Goal: Book appointment/travel/reservation

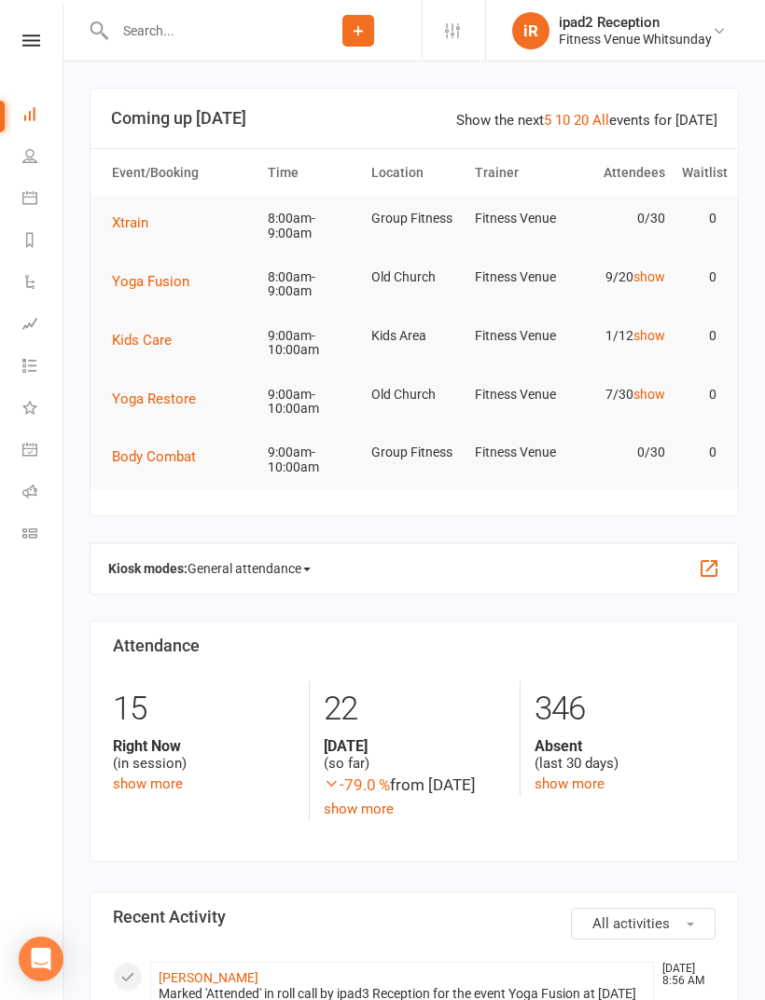
click at [34, 156] on icon at bounding box center [29, 155] width 15 height 15
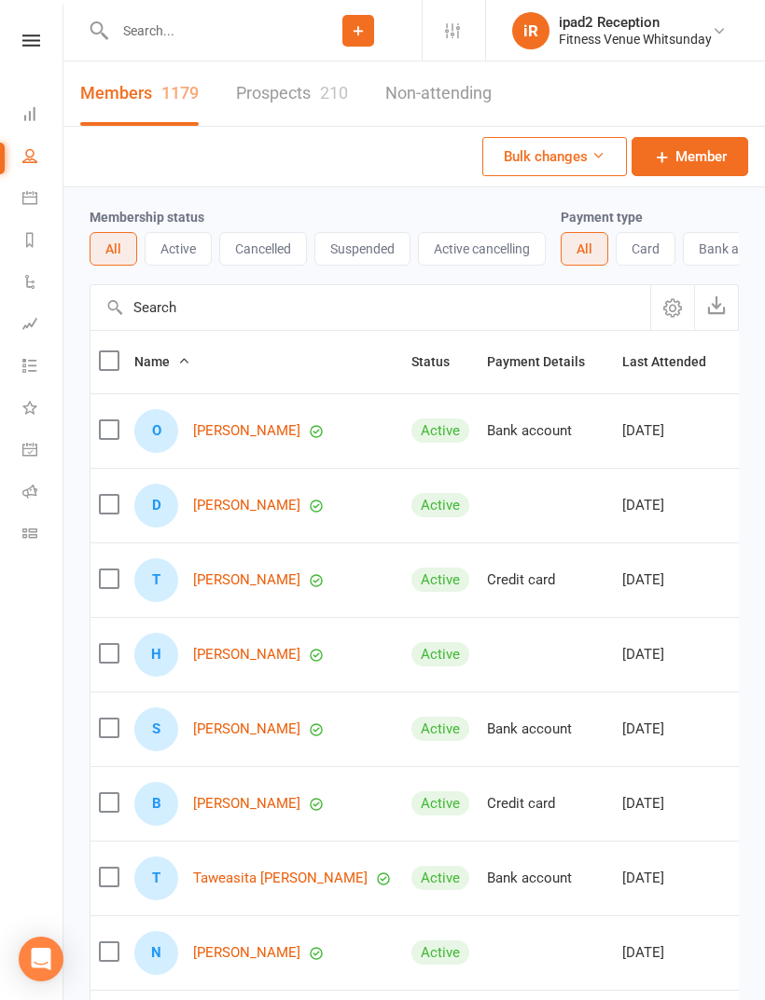
click at [39, 108] on link "Dashboard" at bounding box center [43, 116] width 42 height 42
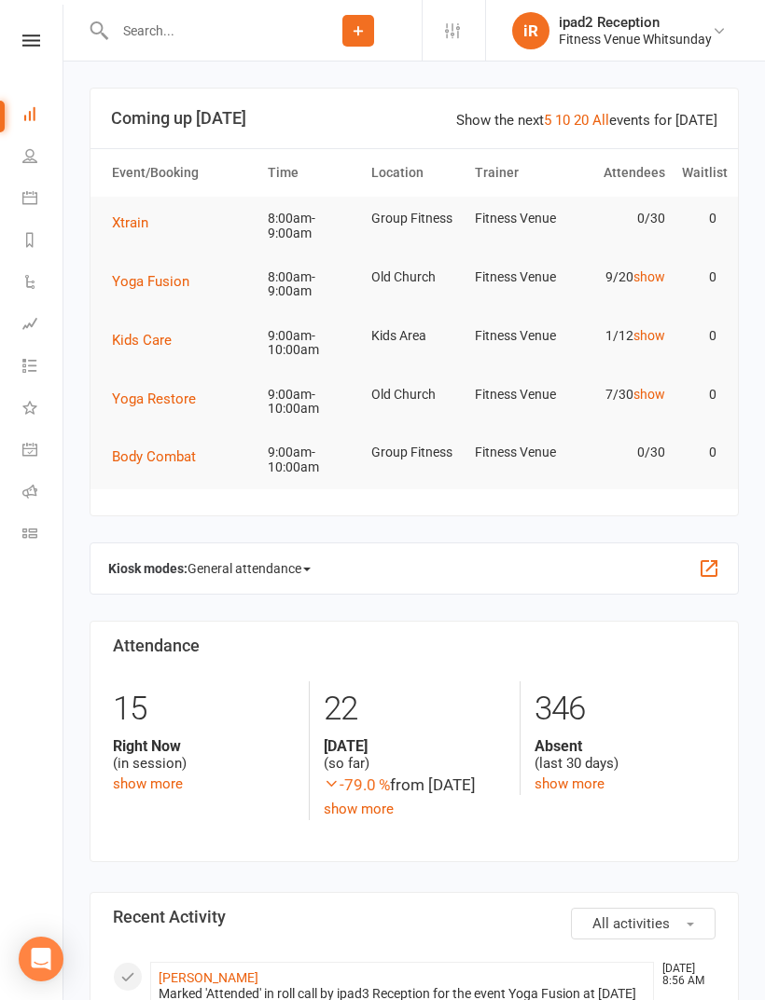
click at [310, 556] on span "General attendance" at bounding box center [248, 569] width 123 height 30
click at [274, 683] on link "Roll call" at bounding box center [288, 675] width 200 height 37
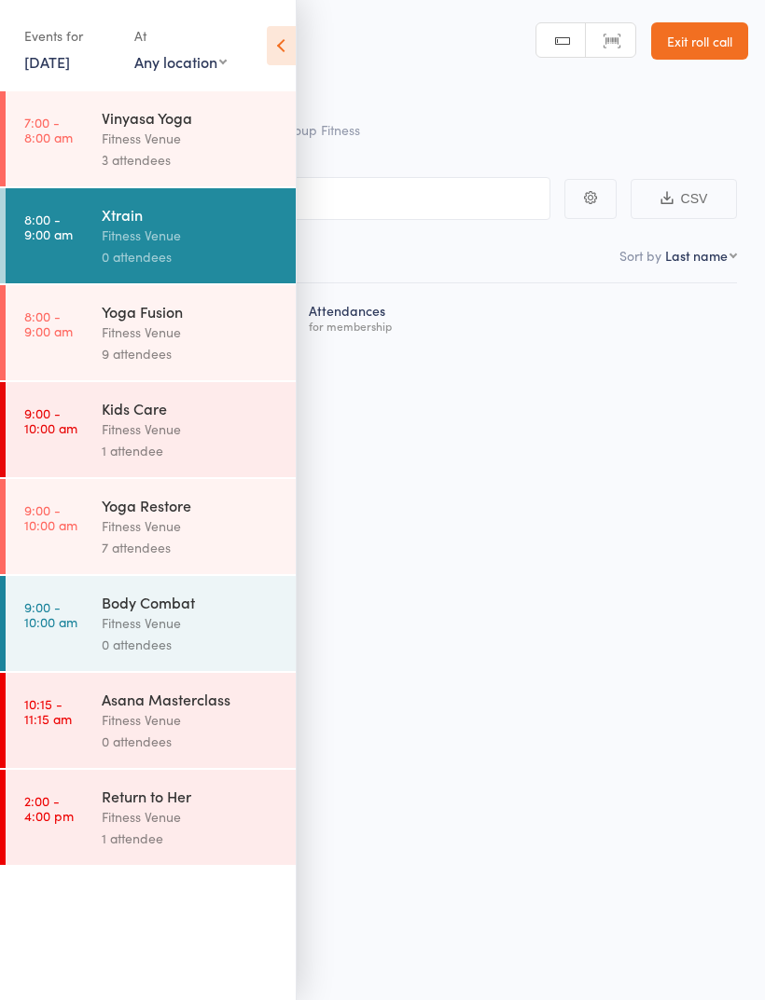
click at [96, 428] on link "9:00 - 10:00 am Kids Care Fitness Venue 1 attendee" at bounding box center [151, 429] width 290 height 95
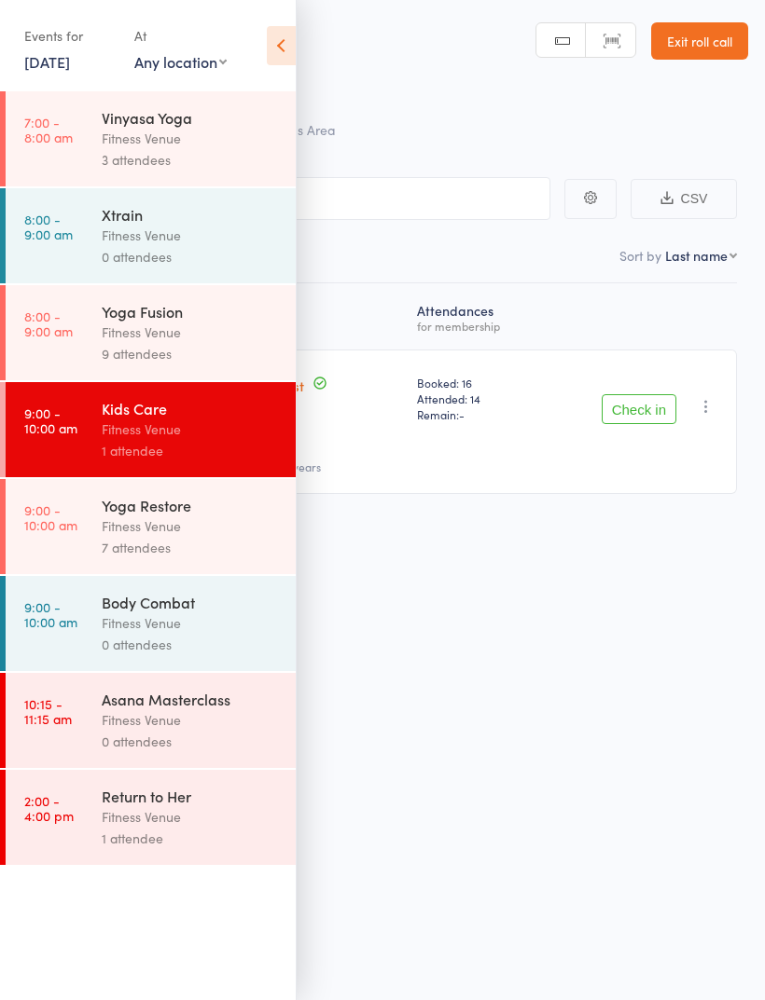
click at [131, 433] on div "Fitness Venue" at bounding box center [191, 429] width 178 height 21
click at [267, 49] on icon at bounding box center [281, 45] width 29 height 39
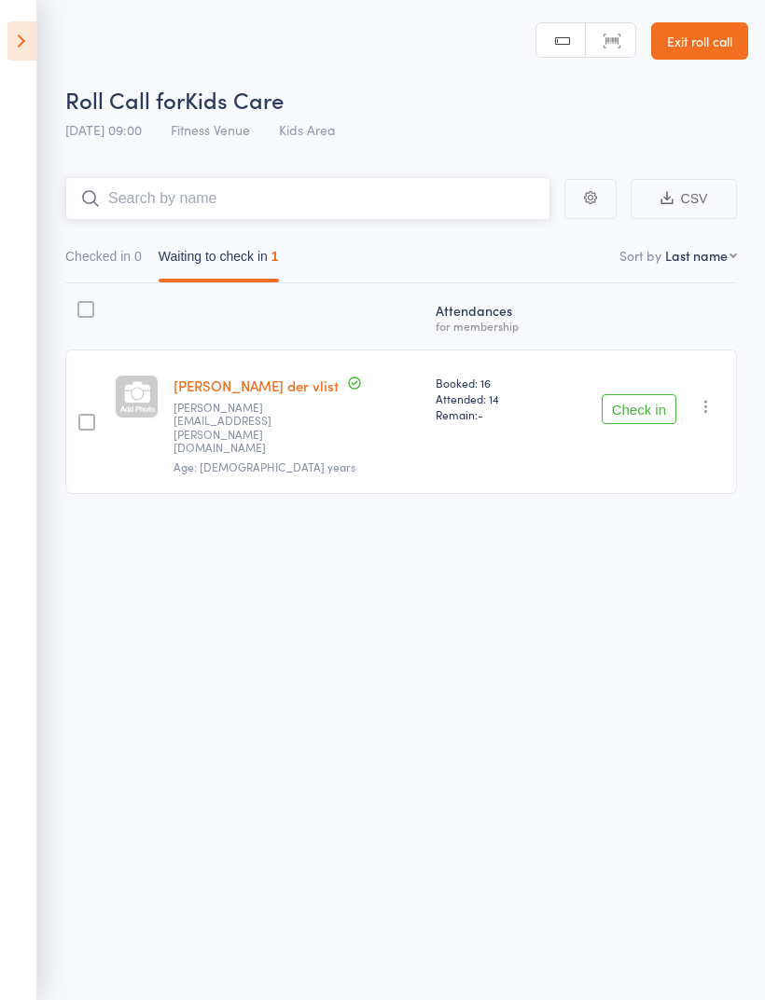
click at [221, 182] on input "search" at bounding box center [307, 198] width 485 height 43
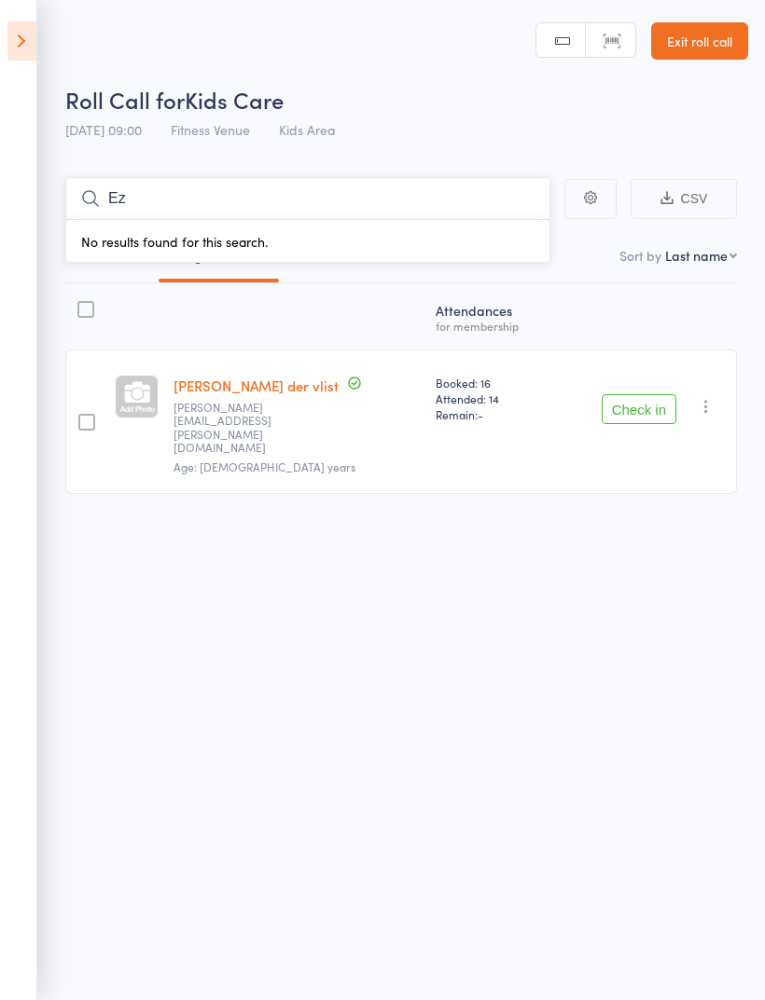
type input "E"
type input "Az"
click at [705, 191] on button "CSV" at bounding box center [683, 199] width 106 height 40
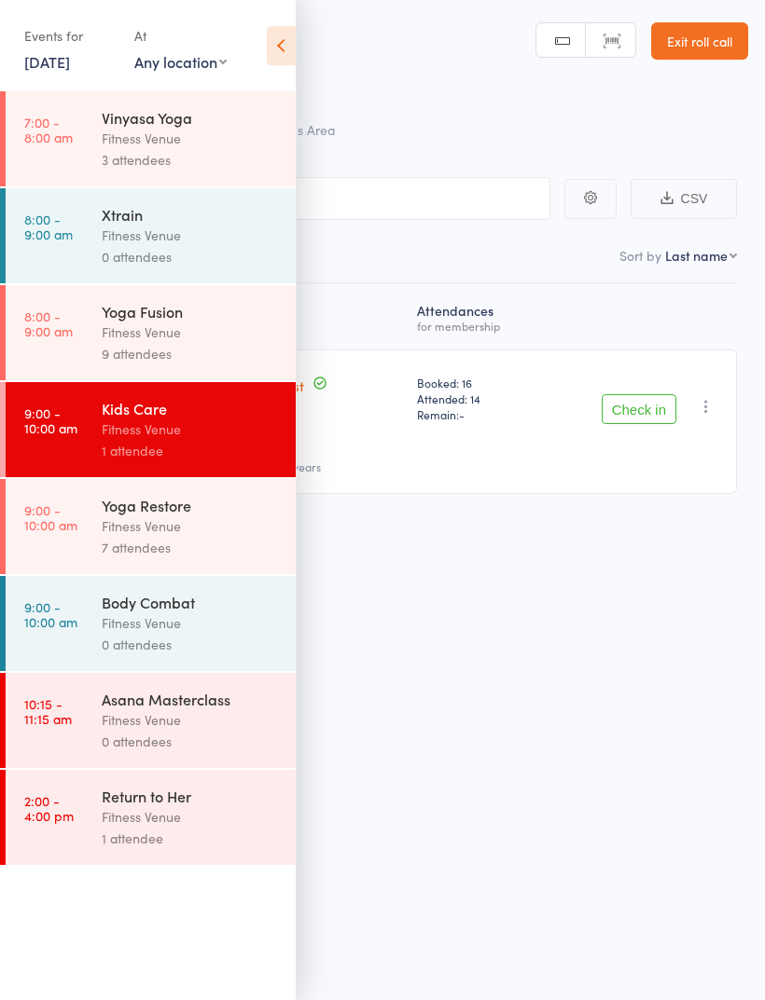
click at [463, 575] on div "Roll Call for Kids Care 16 Aug 09:00 Fitness Venue Kids Area Manual search Scan…" at bounding box center [382, 500] width 765 height 1000
click at [442, 205] on input "search" at bounding box center [289, 198] width 522 height 43
click at [280, 48] on icon at bounding box center [281, 45] width 29 height 39
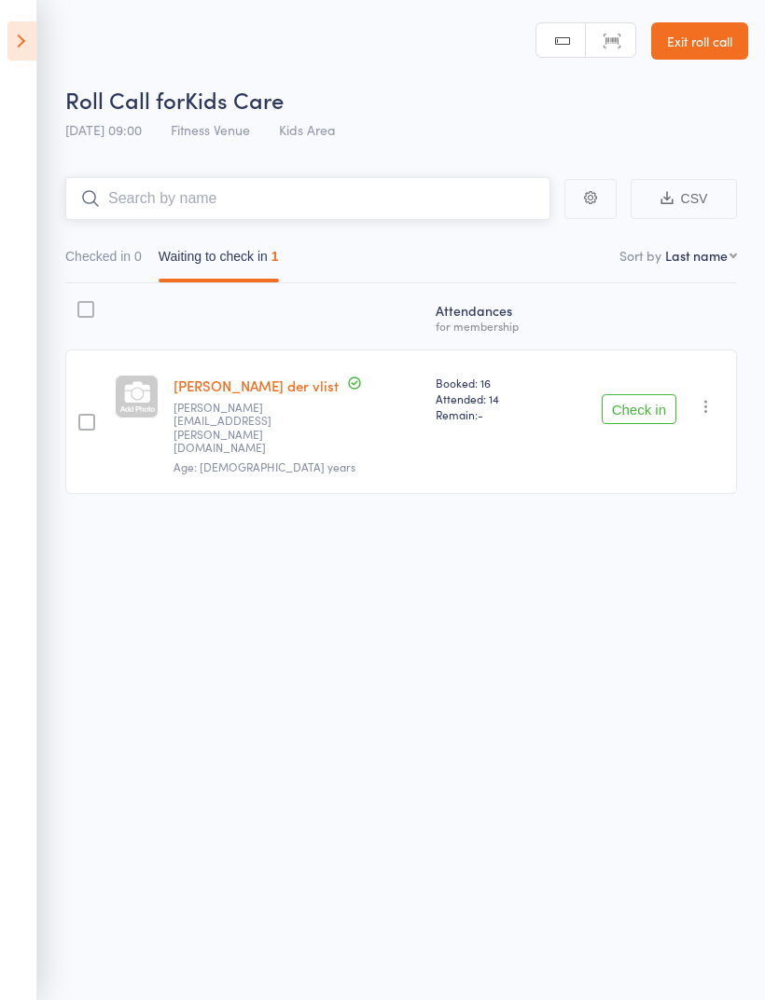
click at [234, 187] on input "search" at bounding box center [307, 198] width 485 height 43
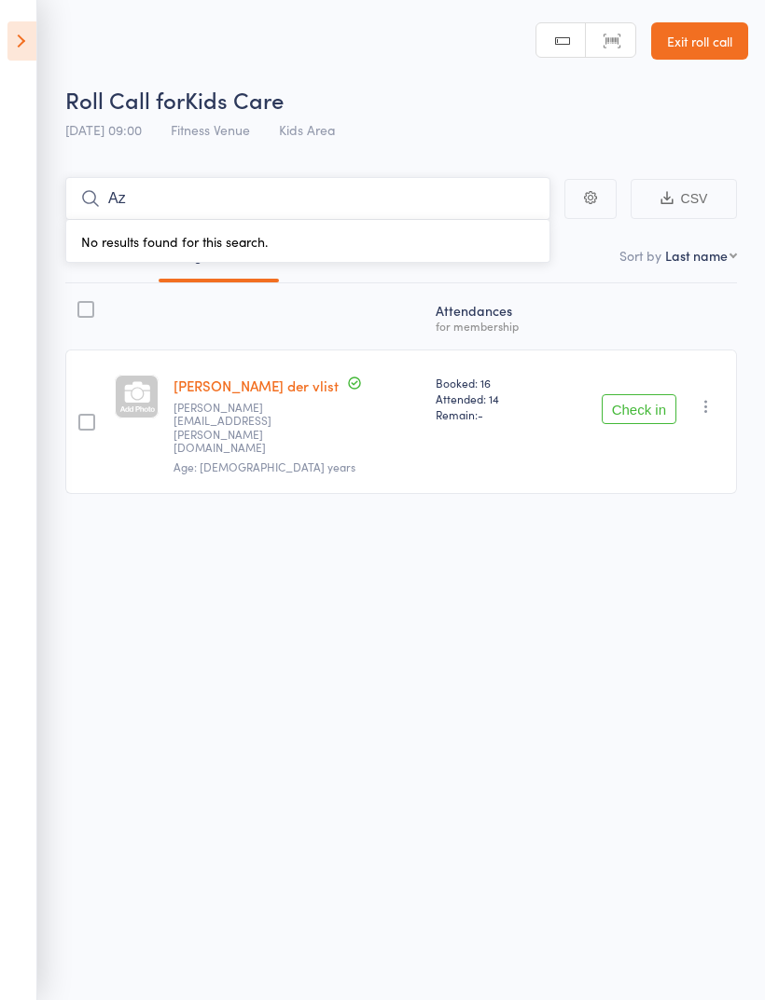
type input "A"
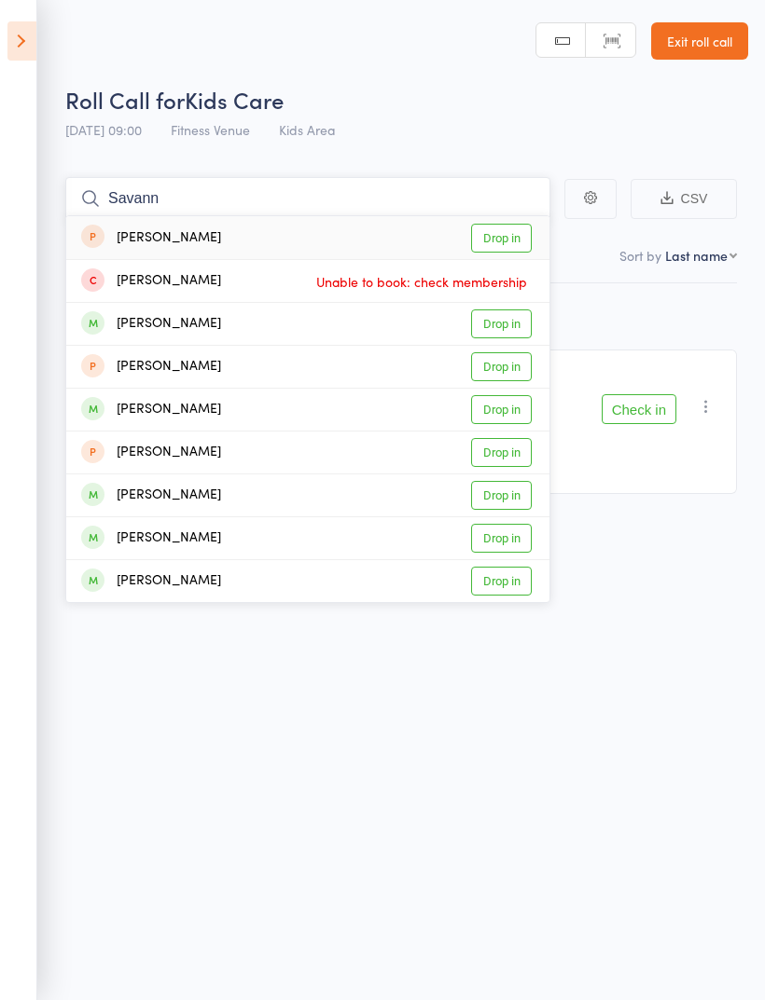
type input "Savann"
click at [505, 238] on link "Drop in" at bounding box center [501, 238] width 61 height 29
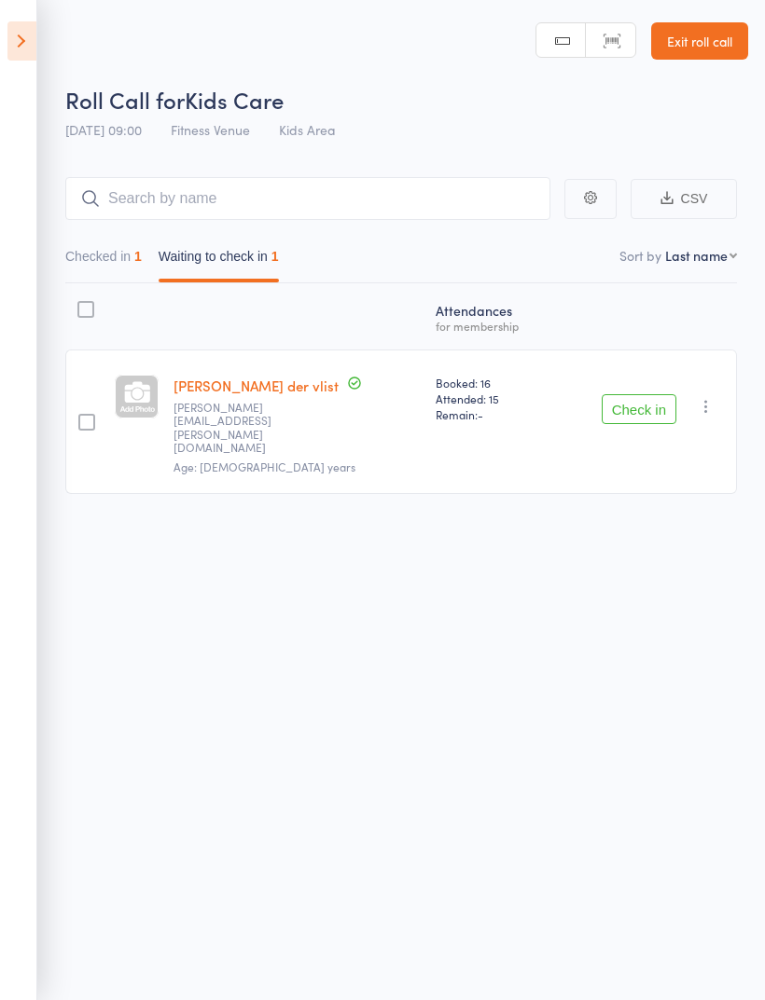
click at [12, 48] on icon at bounding box center [21, 40] width 29 height 39
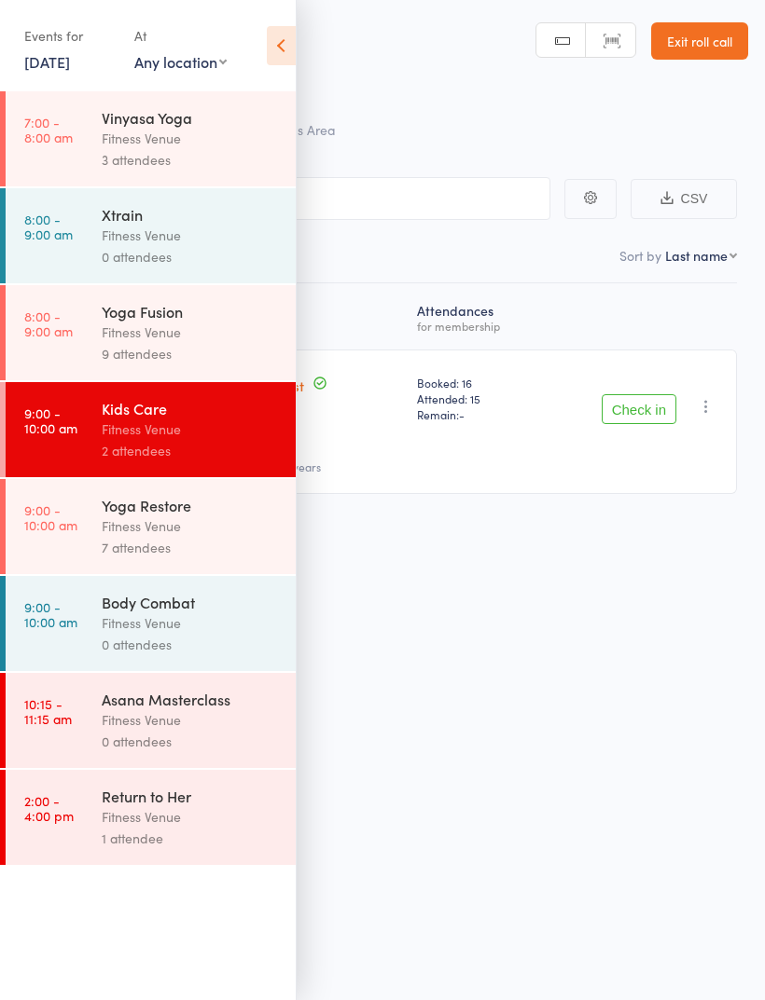
click at [255, 49] on div "Events for 16 Aug, 2025 16 Aug, 2025 August 2025 Sun Mon Tue Wed Thu Fri Sat 31…" at bounding box center [148, 47] width 296 height 94
click at [273, 47] on icon at bounding box center [281, 45] width 29 height 39
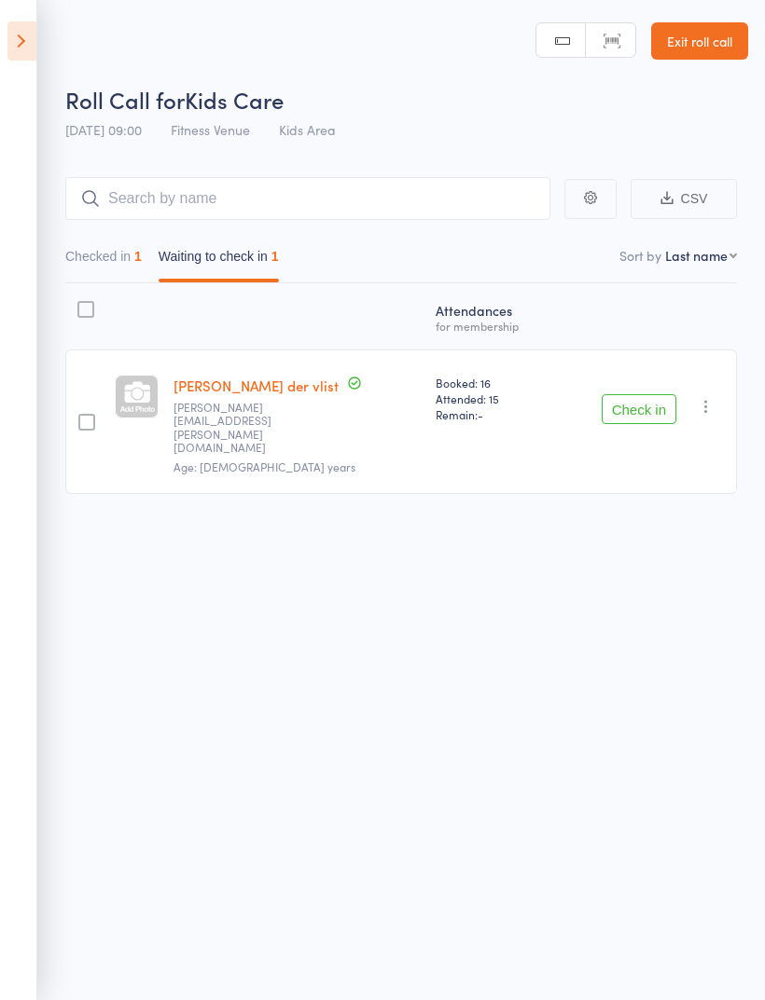
click at [29, 41] on icon at bounding box center [21, 40] width 29 height 39
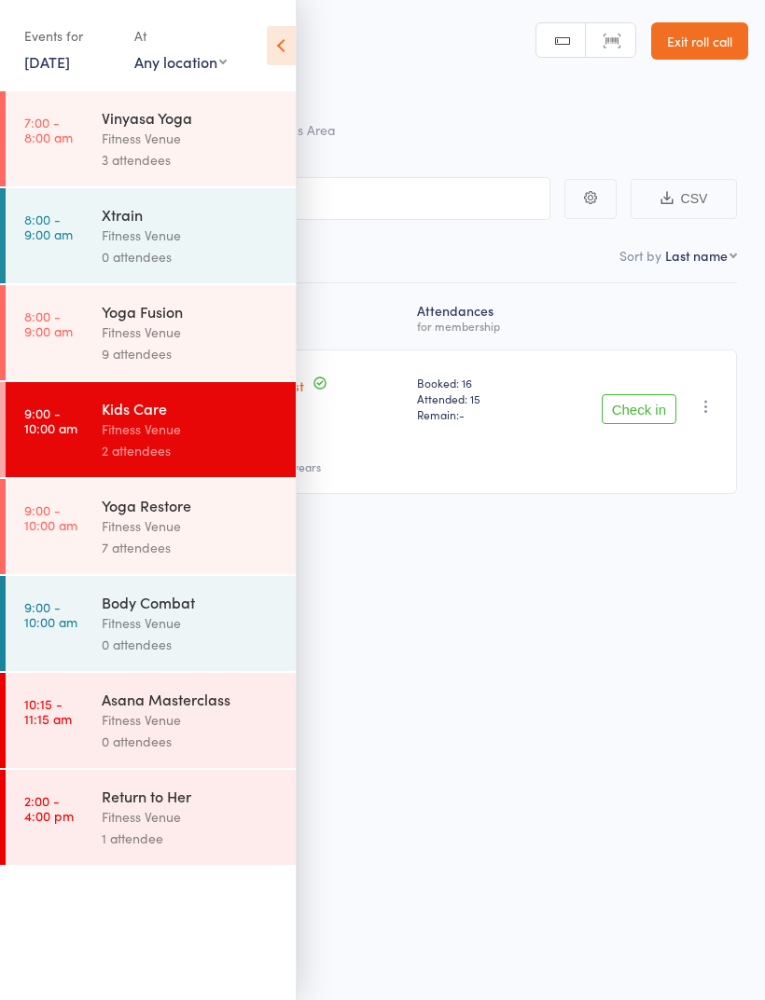
click at [702, 38] on link "Exit roll call" at bounding box center [699, 40] width 97 height 37
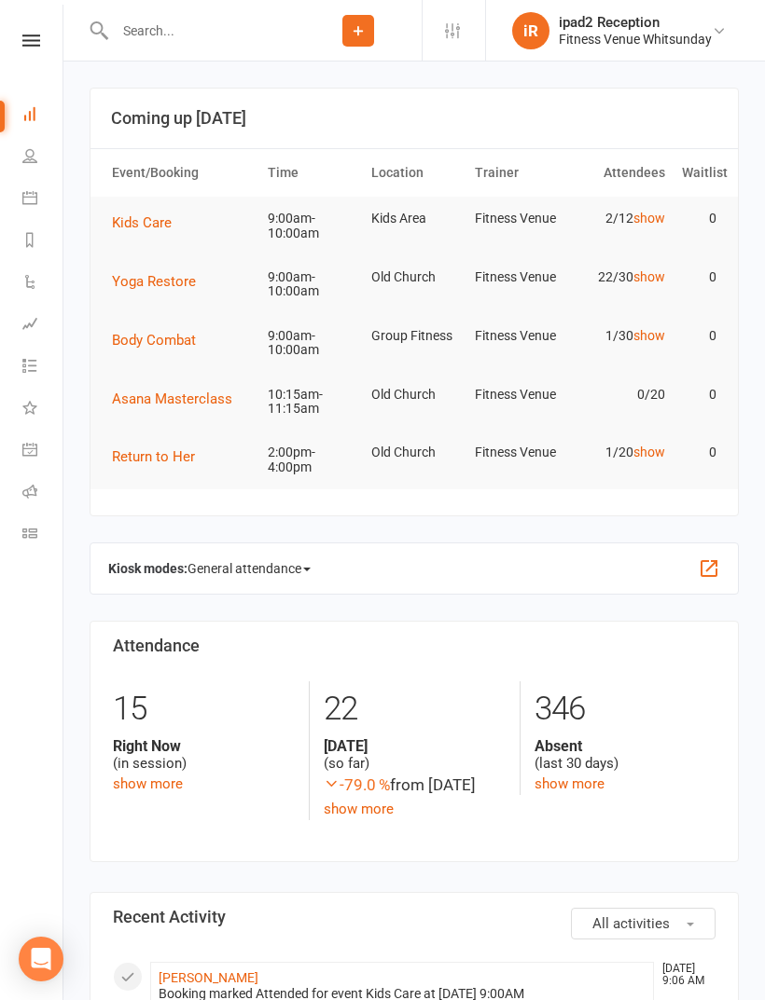
click at [33, 192] on icon at bounding box center [29, 197] width 15 height 15
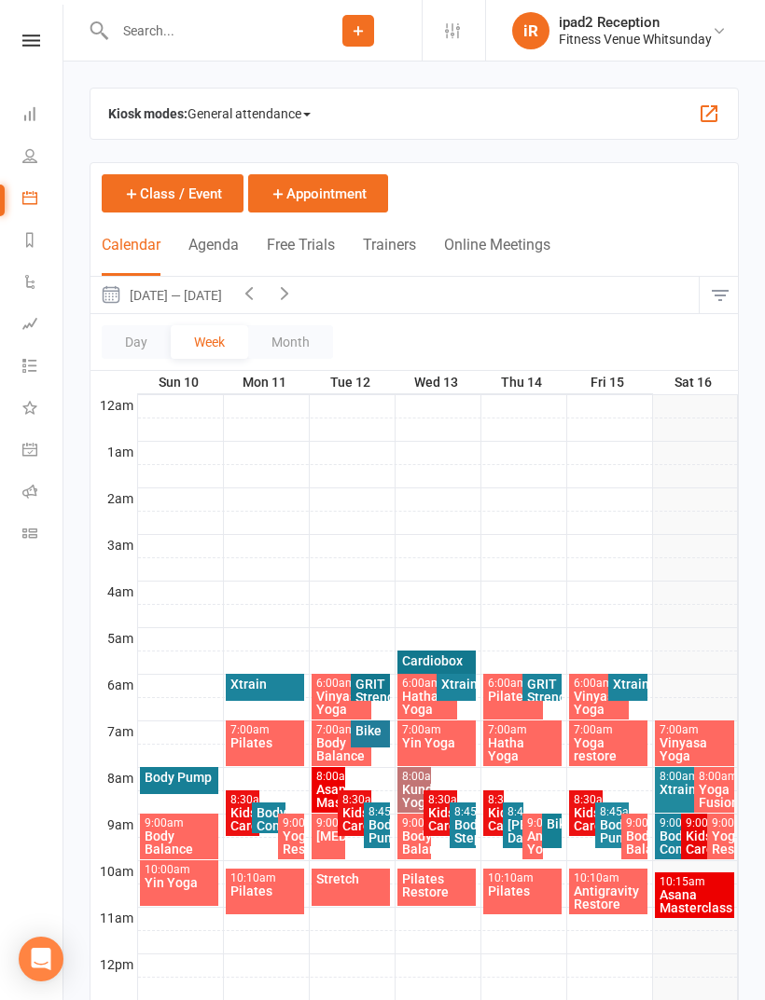
click at [32, 235] on icon at bounding box center [29, 239] width 15 height 15
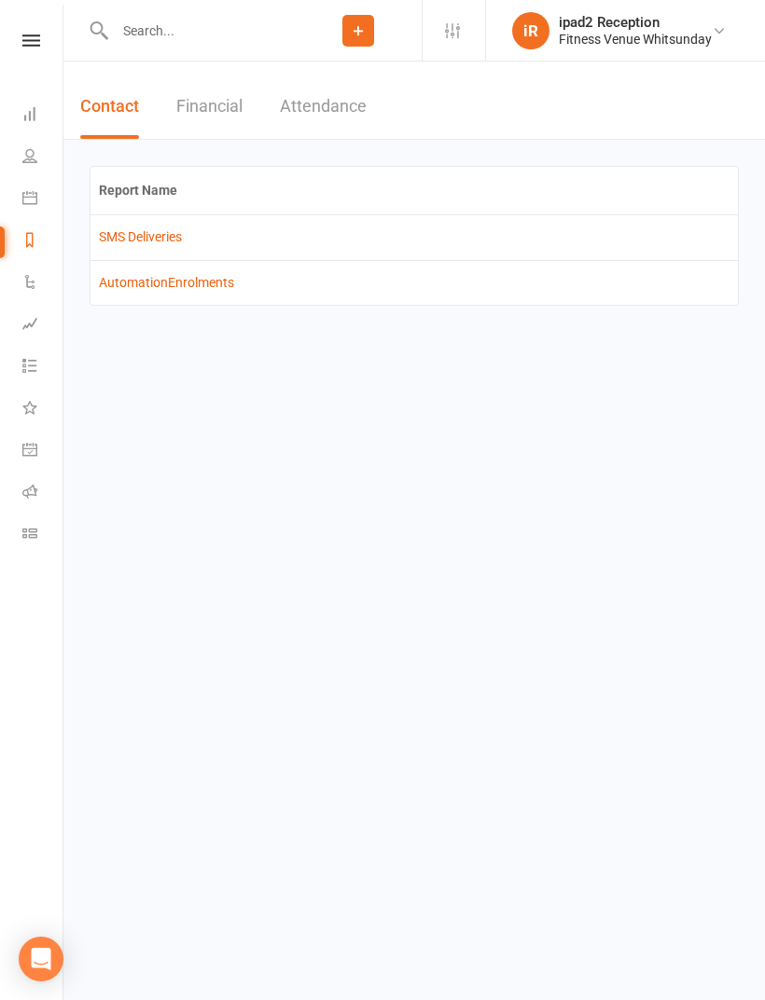
click at [42, 369] on link "Tasks" at bounding box center [43, 368] width 42 height 42
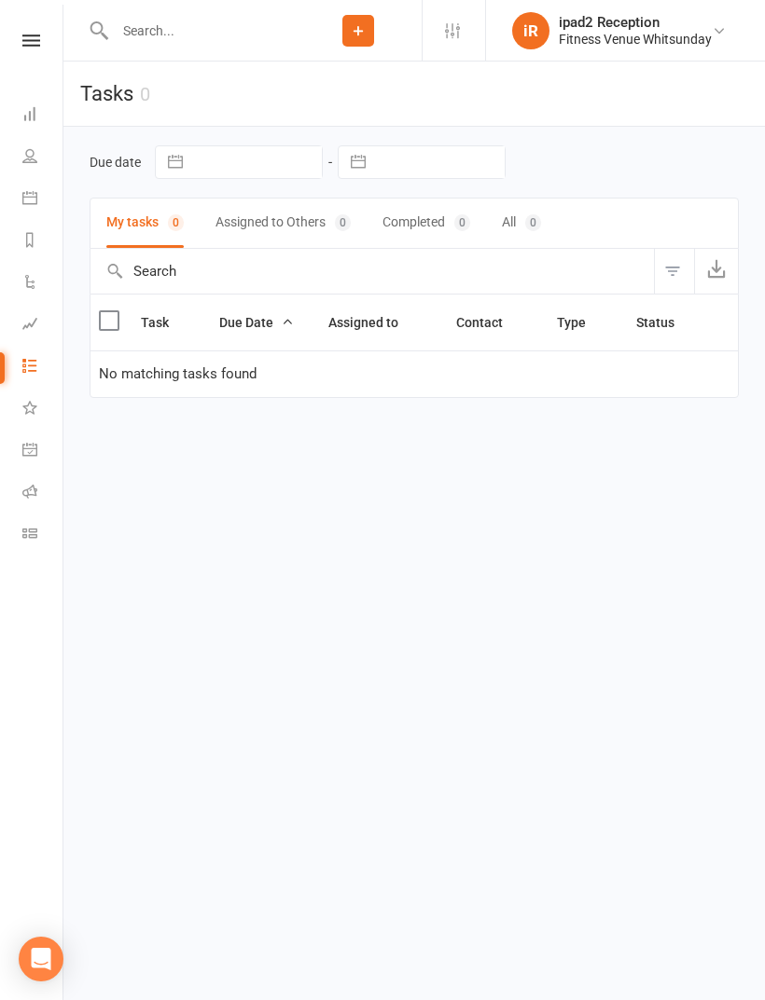
click at [35, 156] on icon at bounding box center [29, 155] width 15 height 15
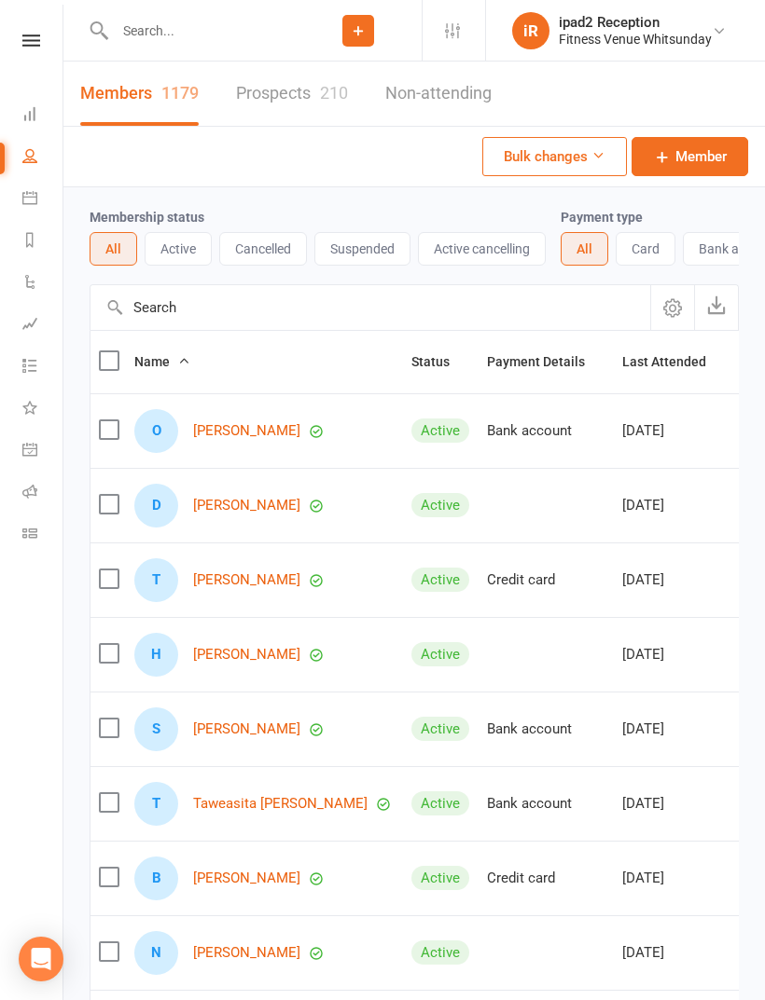
click at [29, 205] on link "Calendar" at bounding box center [43, 200] width 42 height 42
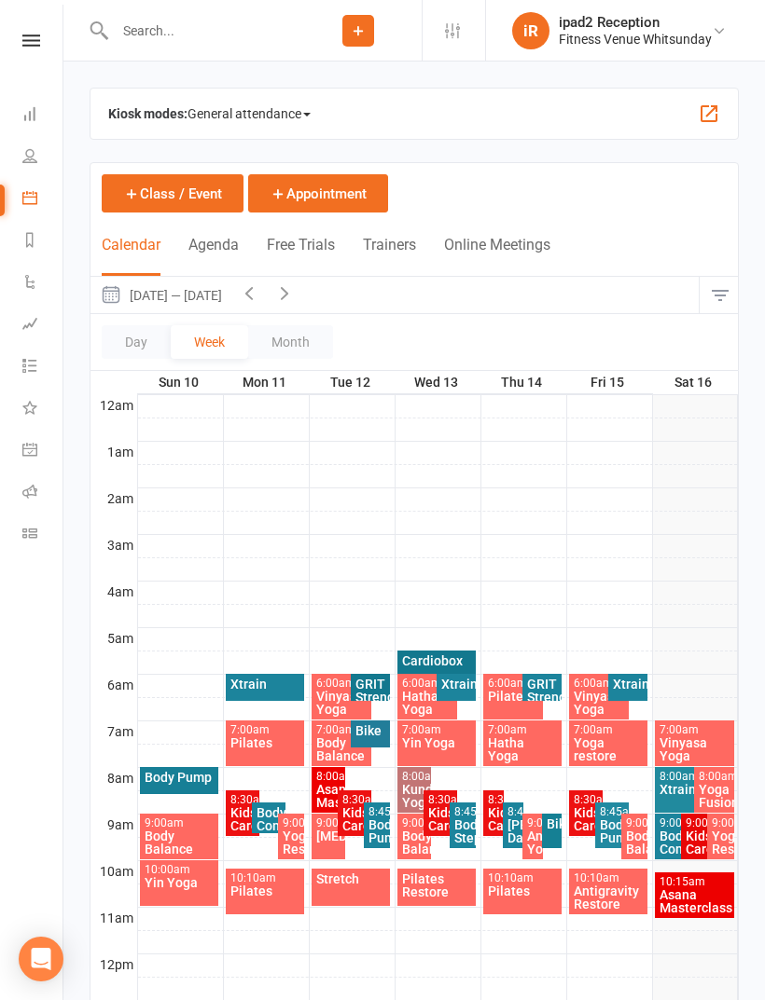
click at [29, 152] on icon at bounding box center [29, 155] width 15 height 15
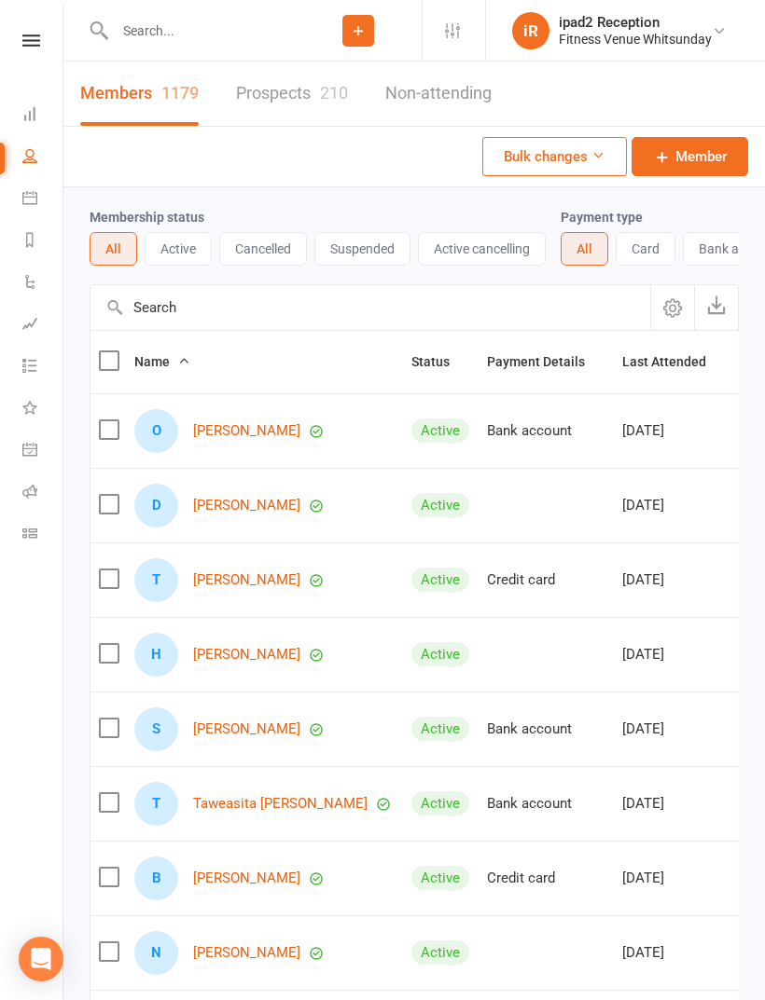
click at [26, 114] on icon at bounding box center [29, 113] width 15 height 15
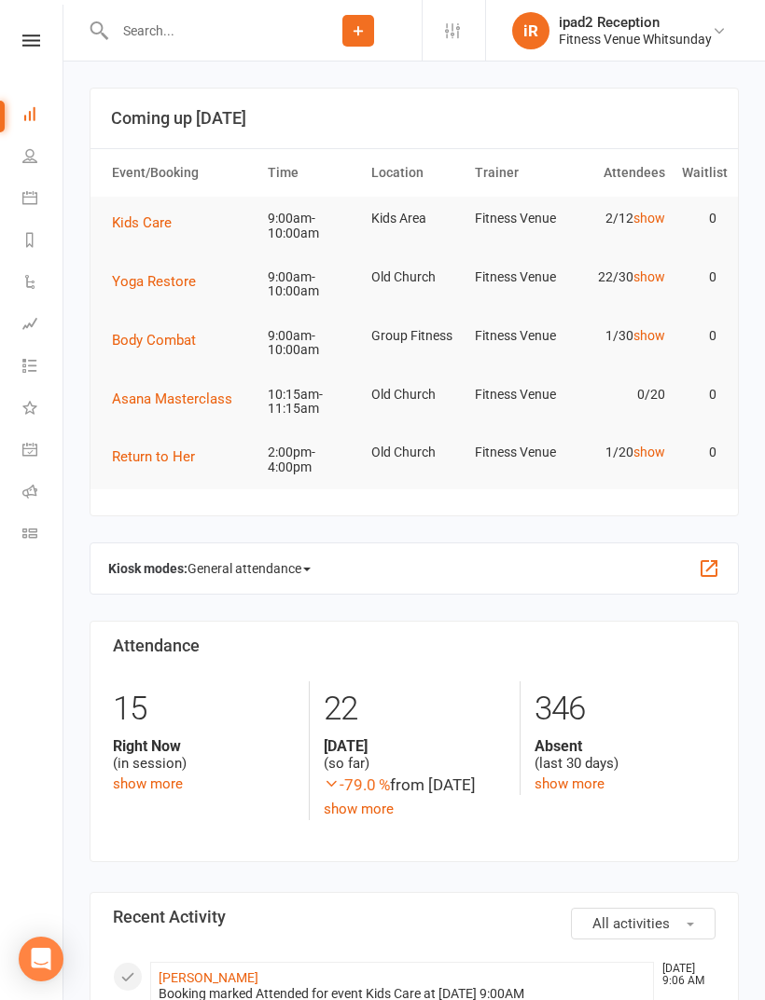
click at [164, 216] on span "Kids Care" at bounding box center [142, 222] width 60 height 17
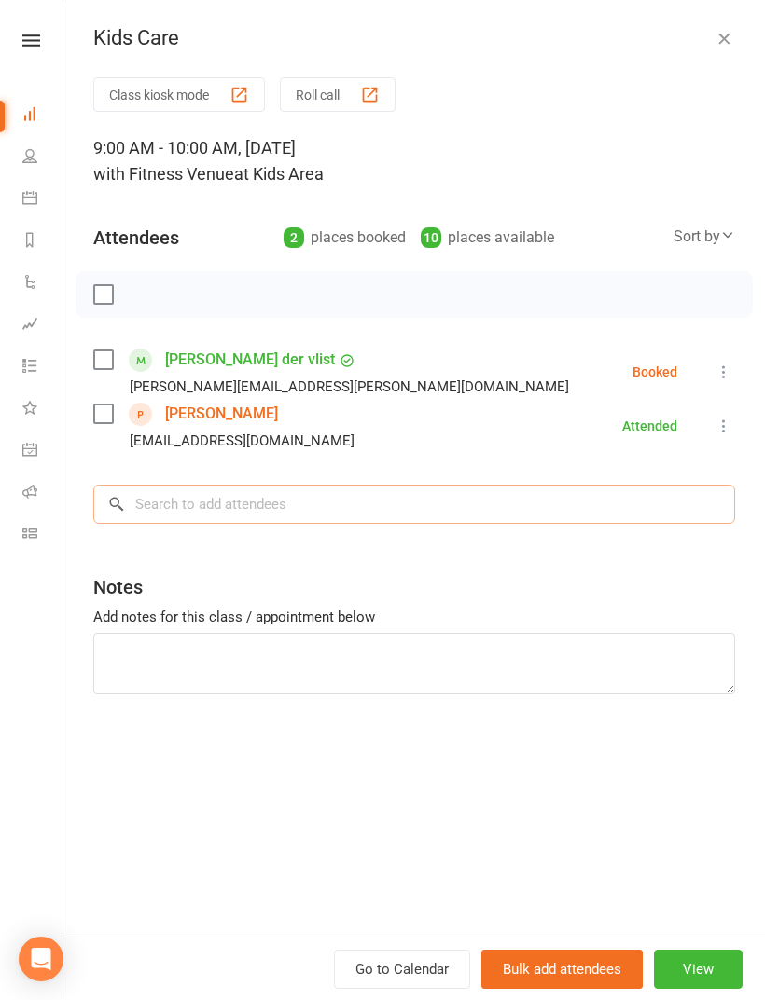
click at [217, 493] on input "search" at bounding box center [413, 504] width 641 height 39
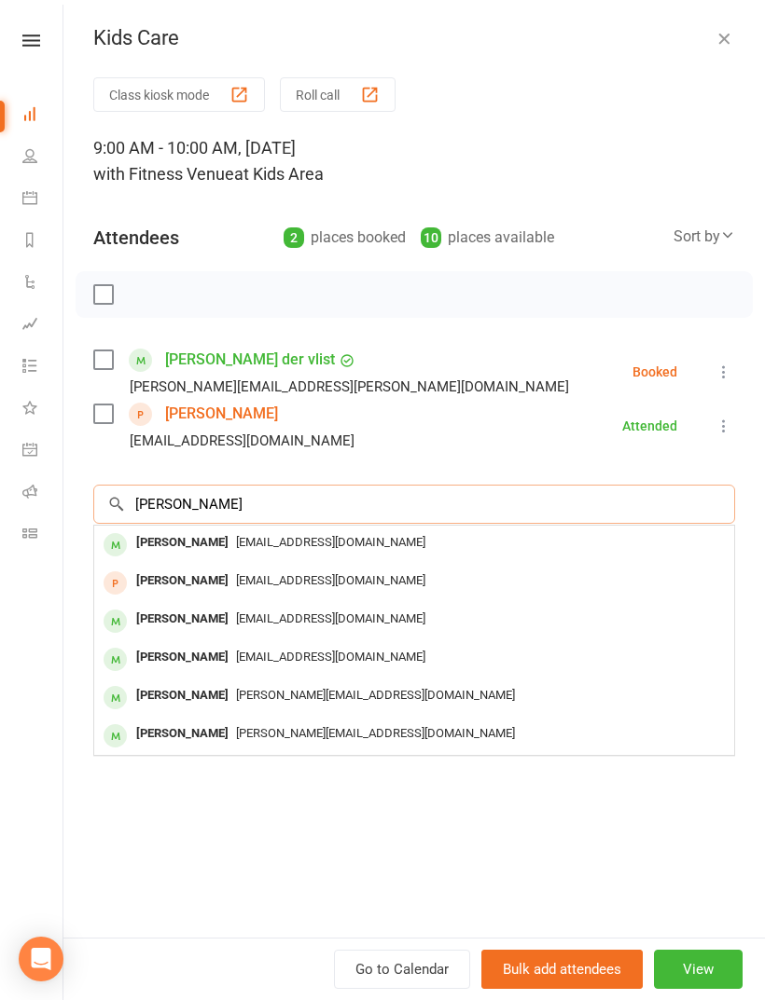
type input "[PERSON_NAME]"
click at [317, 566] on div "[PERSON_NAME] [EMAIL_ADDRESS][DOMAIN_NAME]" at bounding box center [414, 583] width 640 height 38
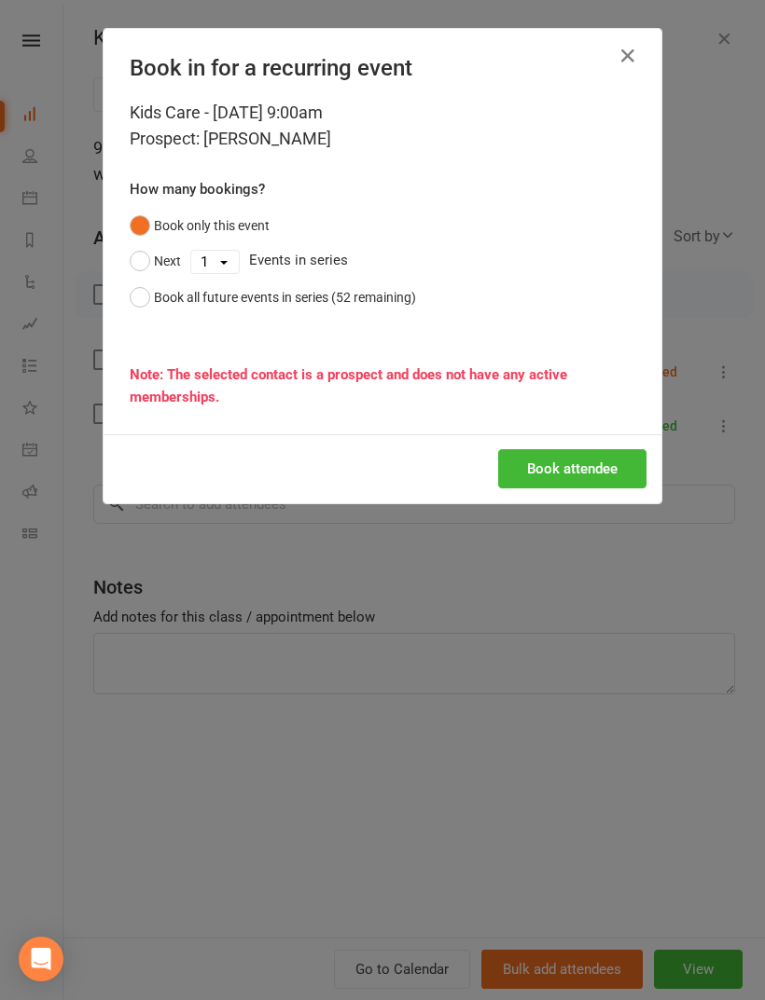
click at [591, 439] on div "Book attendee" at bounding box center [382, 468] width 558 height 69
click at [580, 462] on button "Book attendee" at bounding box center [572, 468] width 148 height 39
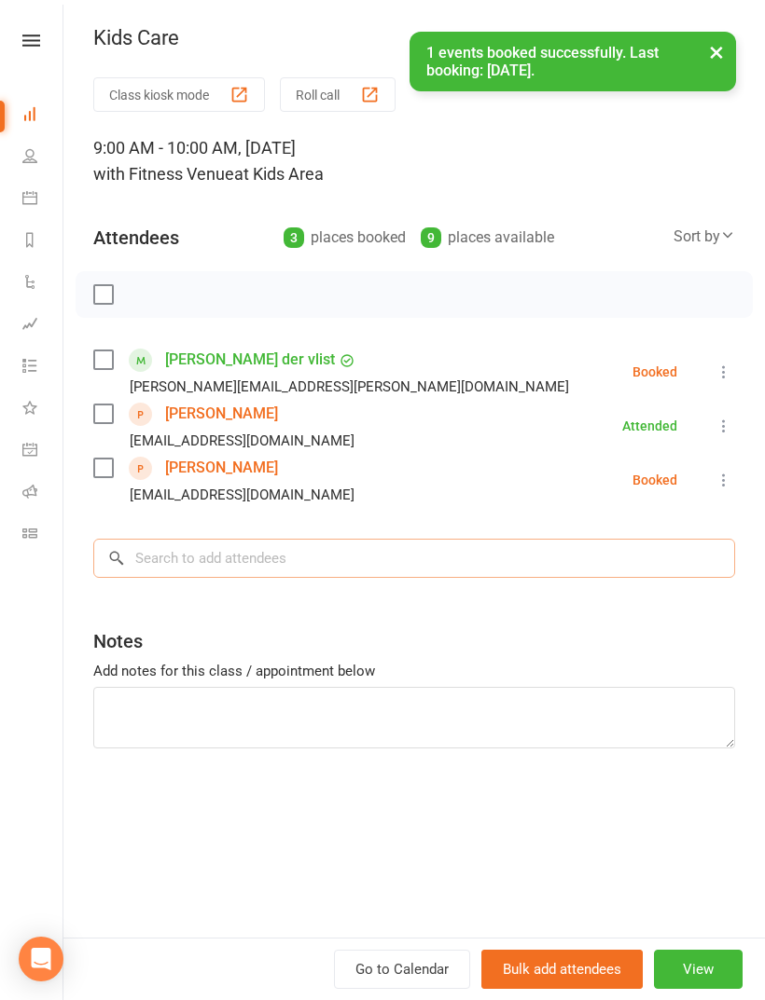
click at [186, 540] on input "search" at bounding box center [413, 558] width 641 height 39
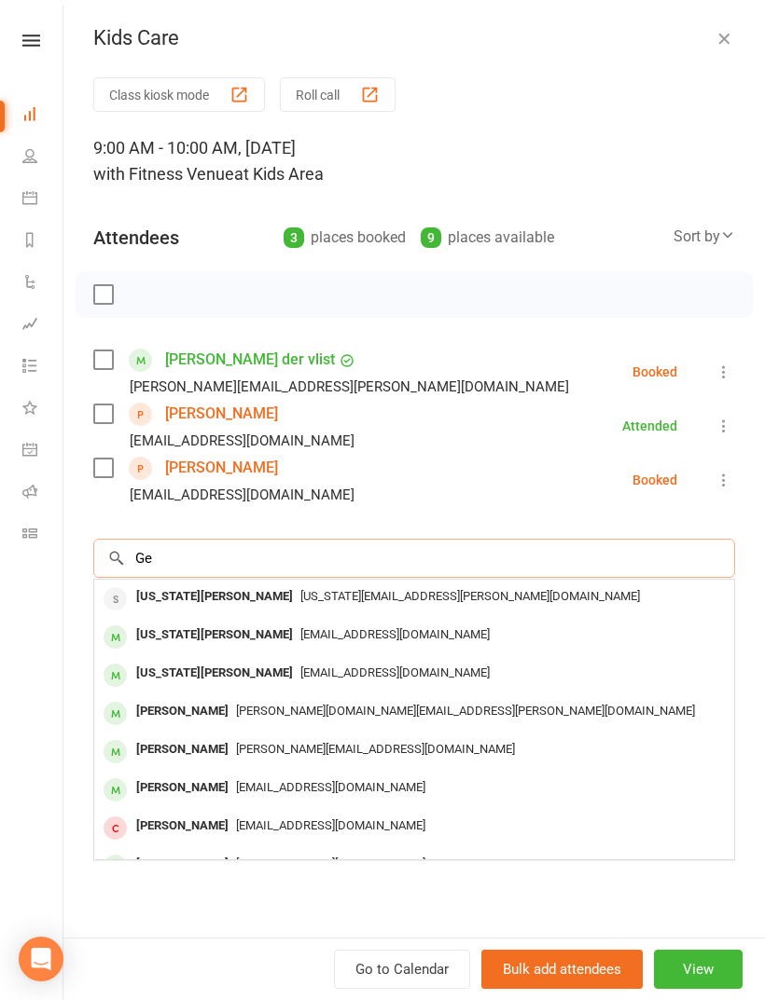
type input "G"
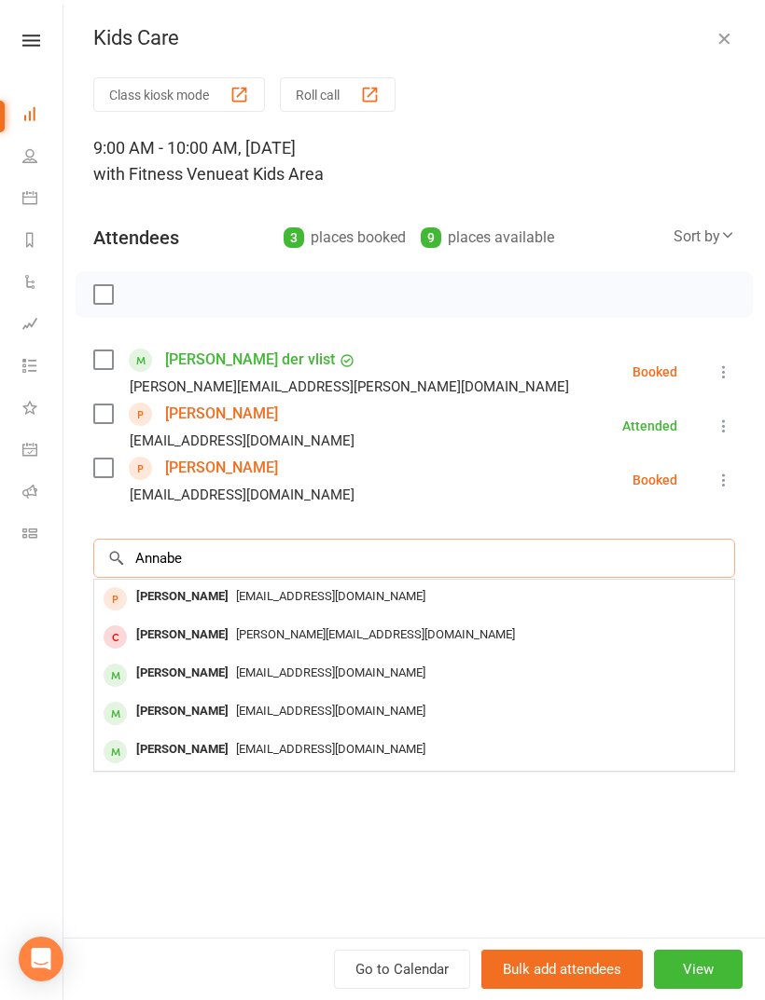
type input "Annabe"
click at [318, 596] on span "[EMAIL_ADDRESS][DOMAIN_NAME]" at bounding box center [330, 596] width 189 height 14
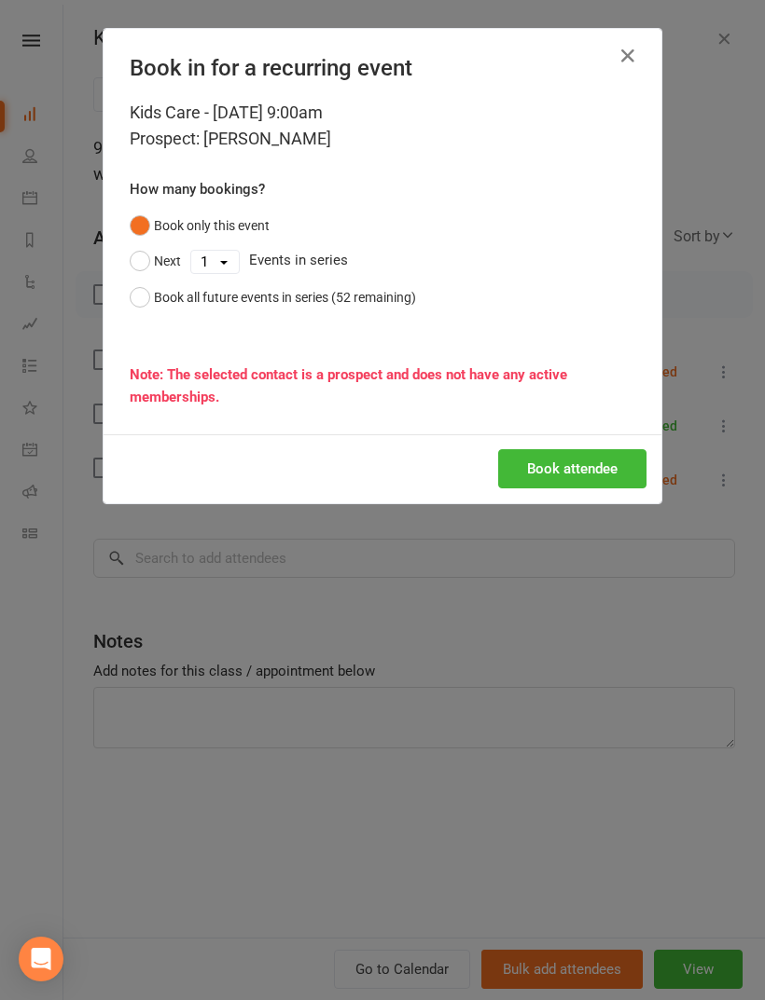
click at [572, 465] on button "Book attendee" at bounding box center [572, 468] width 148 height 39
